Goal: Task Accomplishment & Management: Use online tool/utility

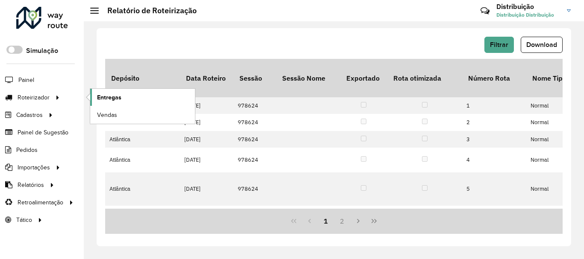
click at [113, 94] on span "Entregas" at bounding box center [109, 97] width 24 height 9
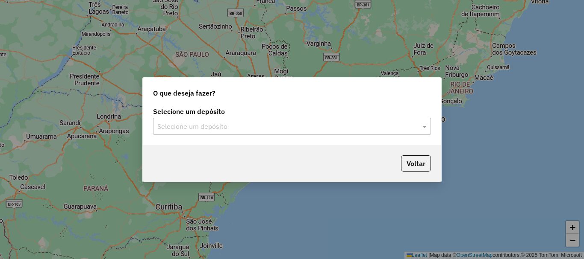
click at [211, 129] on input "text" at bounding box center [283, 127] width 252 height 10
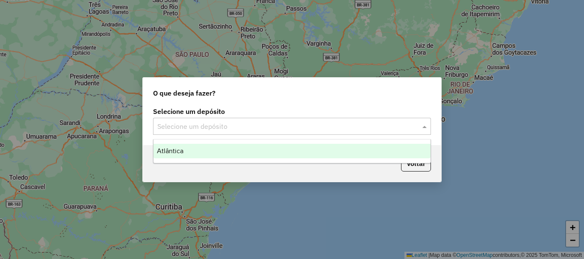
click at [211, 150] on div "Atlântica" at bounding box center [291, 151] width 277 height 15
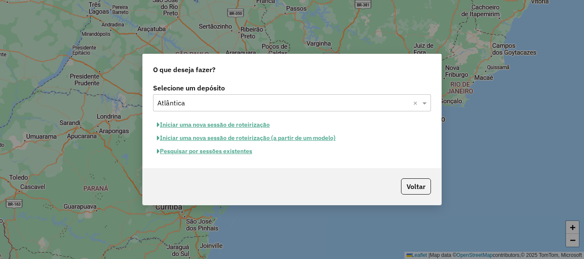
click at [209, 155] on button "Pesquisar por sessões existentes" at bounding box center [204, 151] width 103 height 13
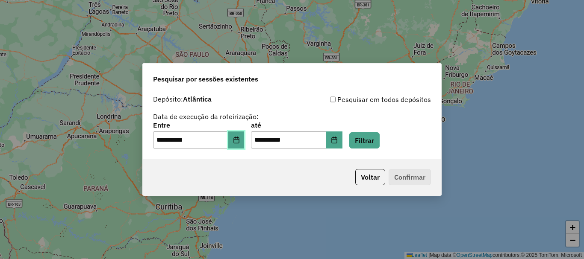
click at [240, 137] on icon "Choose Date" at bounding box center [236, 140] width 7 height 7
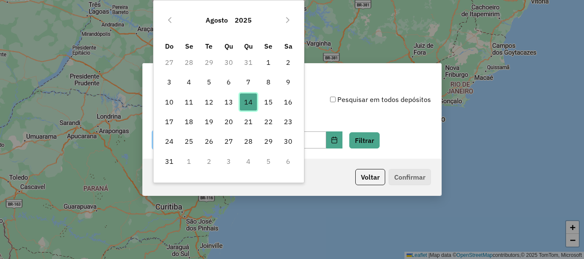
click at [243, 102] on span "14" at bounding box center [248, 102] width 17 height 17
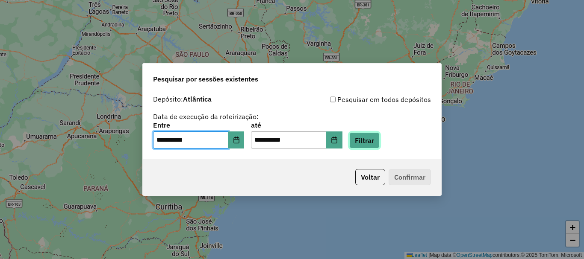
click at [374, 138] on button "Filtrar" at bounding box center [364, 140] width 30 height 16
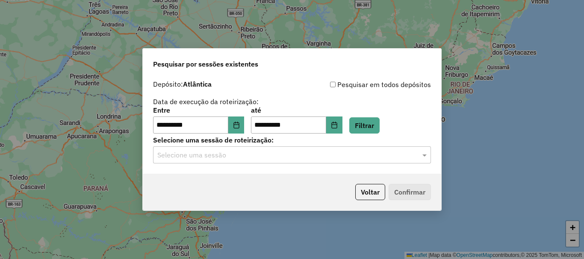
click at [211, 156] on input "text" at bounding box center [283, 155] width 252 height 10
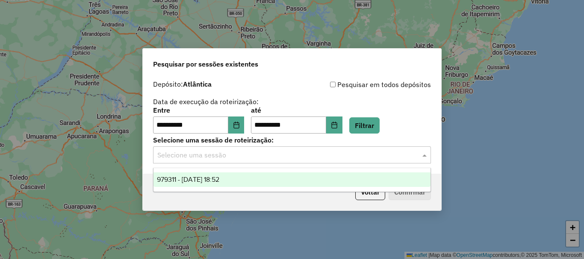
drag, startPoint x: 214, startPoint y: 177, endPoint x: 220, endPoint y: 179, distance: 6.5
click at [214, 177] on span "979311 - 14/08/2025 18:52" at bounding box center [188, 179] width 62 height 7
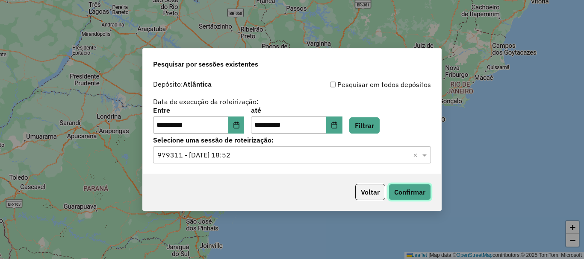
click at [412, 187] on button "Confirmar" at bounding box center [409, 192] width 42 height 16
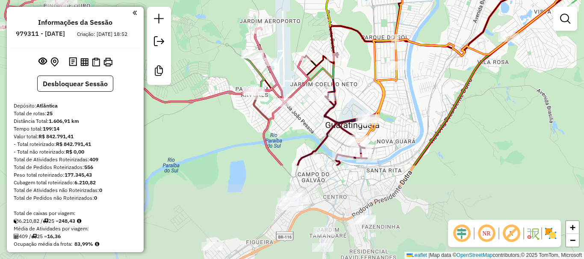
drag, startPoint x: 305, startPoint y: 129, endPoint x: 288, endPoint y: 62, distance: 68.8
click at [287, 62] on div "Janela de atendimento Grade de atendimento Capacidade Transportadoras Veículos …" at bounding box center [292, 129] width 584 height 259
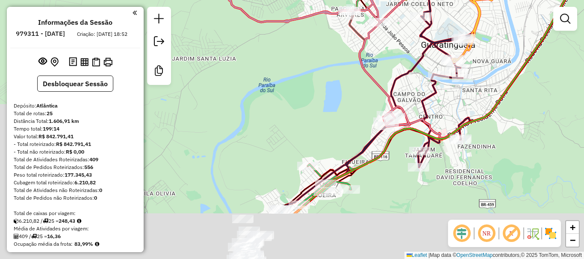
drag, startPoint x: 431, startPoint y: 136, endPoint x: 475, endPoint y: 88, distance: 65.1
click at [475, 88] on div "Janela de atendimento Grade de atendimento Capacidade Transportadoras Veículos …" at bounding box center [292, 129] width 584 height 259
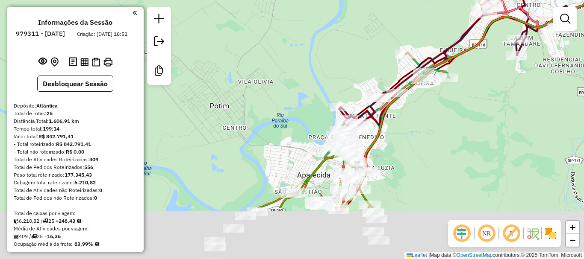
drag, startPoint x: 363, startPoint y: 189, endPoint x: 415, endPoint y: 132, distance: 77.4
click at [415, 132] on div "Janela de atendimento Grade de atendimento Capacidade Transportadoras Veículos …" at bounding box center [292, 129] width 584 height 259
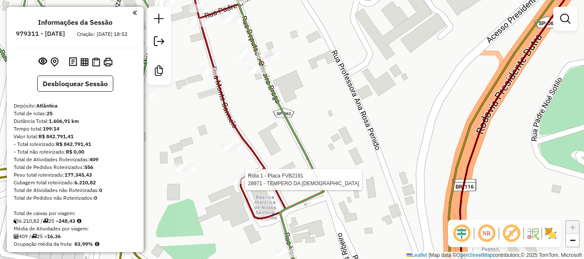
select select "**********"
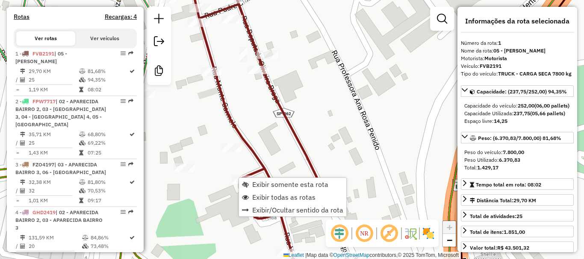
scroll to position [326, 0]
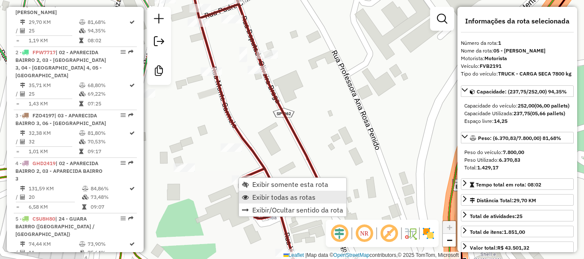
click at [289, 197] on span "Exibir todas as rotas" at bounding box center [283, 197] width 63 height 7
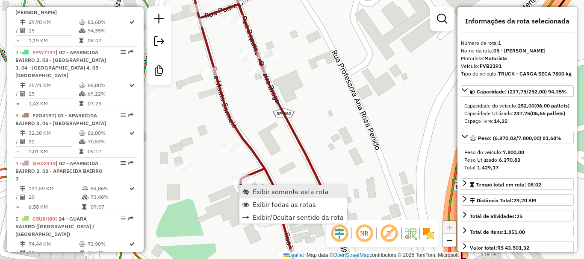
click at [279, 193] on span "Exibir somente esta rota" at bounding box center [291, 191] width 76 height 7
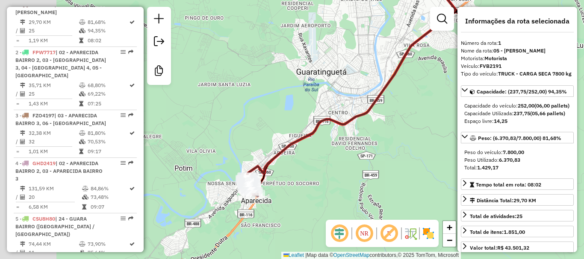
drag, startPoint x: 281, startPoint y: 199, endPoint x: 320, endPoint y: 174, distance: 46.0
click at [347, 156] on div "Janela de atendimento Grade de atendimento Capacidade Transportadoras Veículos …" at bounding box center [292, 129] width 584 height 259
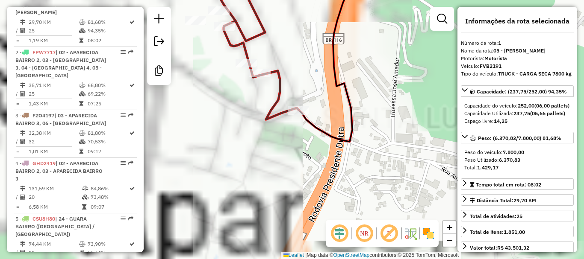
drag, startPoint x: 250, startPoint y: 133, endPoint x: 509, endPoint y: 159, distance: 260.2
click at [526, 159] on hb-router-mapa "Informações da Sessão 979311 - 14/08/2025 Criação: 13/08/2025 18:52 Desbloquear…" at bounding box center [292, 129] width 584 height 259
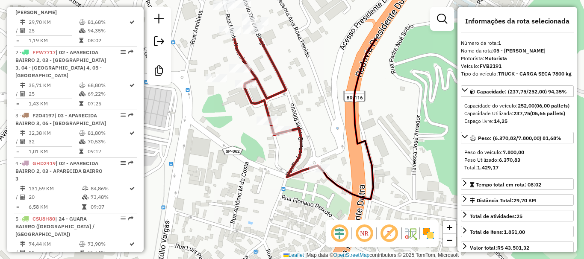
drag, startPoint x: 311, startPoint y: 73, endPoint x: 324, endPoint y: 137, distance: 65.9
click at [324, 137] on div "Janela de atendimento Grade de atendimento Capacidade Transportadoras Veículos …" at bounding box center [292, 129] width 584 height 259
